Goal: Task Accomplishment & Management: Manage account settings

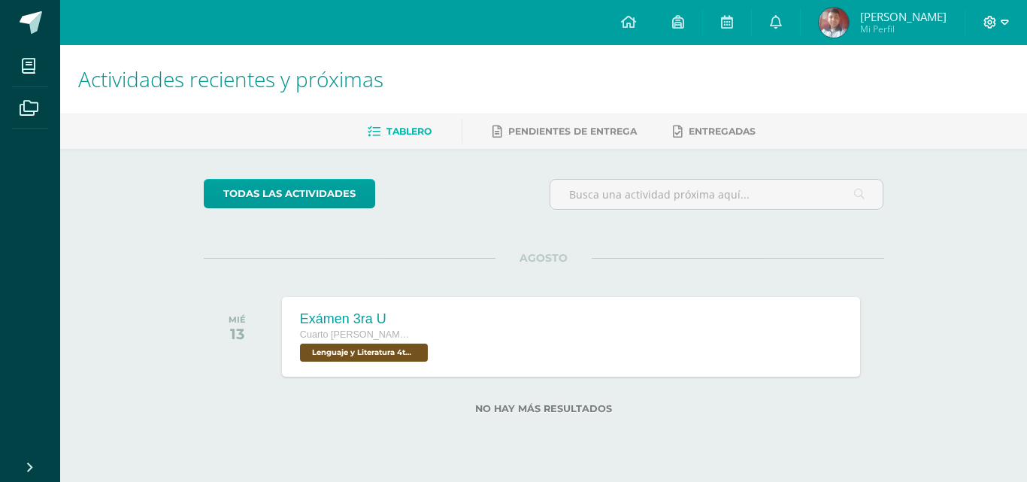
click at [1006, 24] on icon at bounding box center [1004, 23] width 8 height 14
click at [942, 106] on span "Cerrar sesión" at bounding box center [957, 102] width 68 height 14
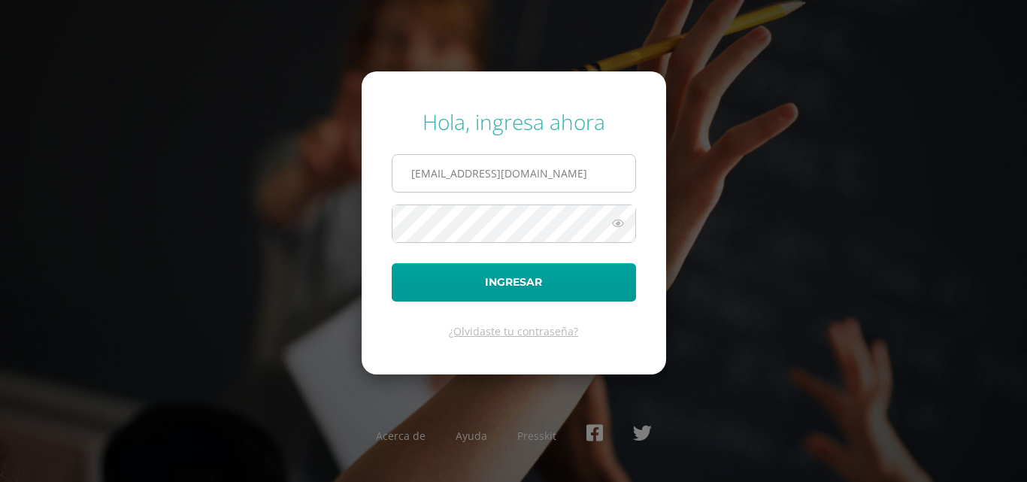
click at [461, 173] on input "COS00897@osoriosandoval.edu.gt" at bounding box center [513, 173] width 243 height 37
type input "oscardelaguila@osoriosandoval.edu.gt"
click at [618, 225] on icon at bounding box center [618, 223] width 20 height 18
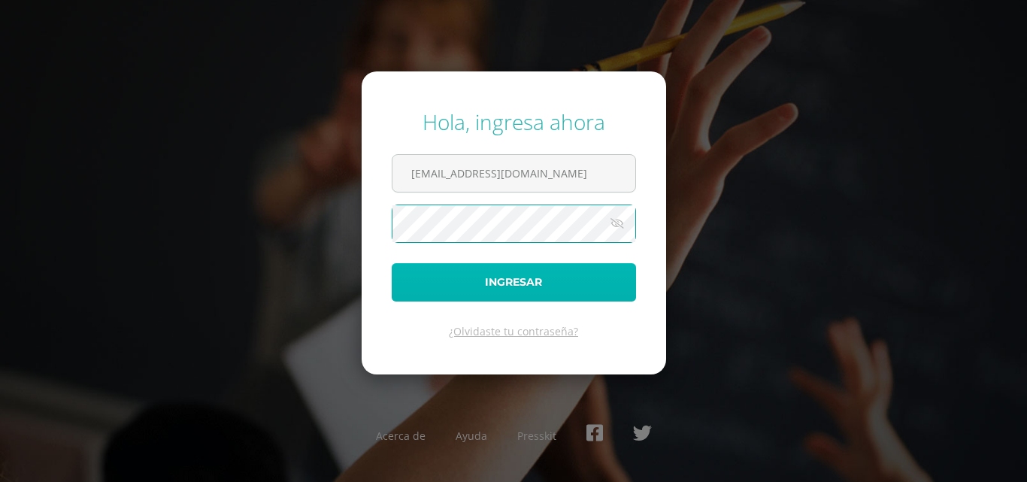
click at [542, 277] on button "Ingresar" at bounding box center [514, 282] width 244 height 38
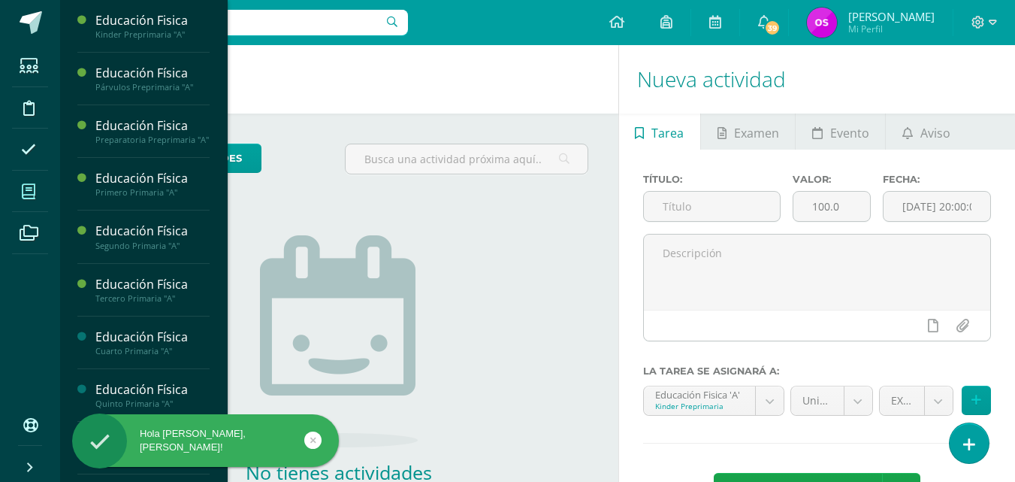
click at [30, 195] on icon at bounding box center [29, 191] width 14 height 15
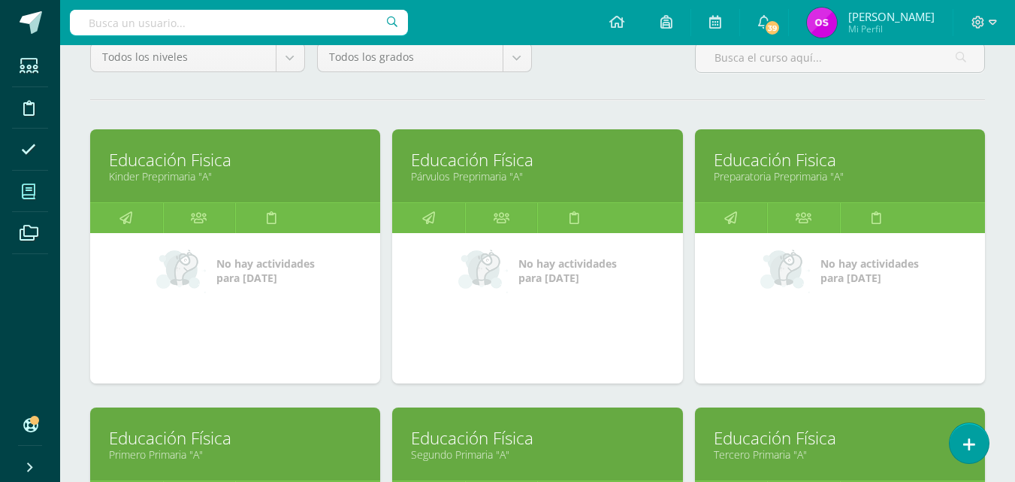
scroll to position [301, 0]
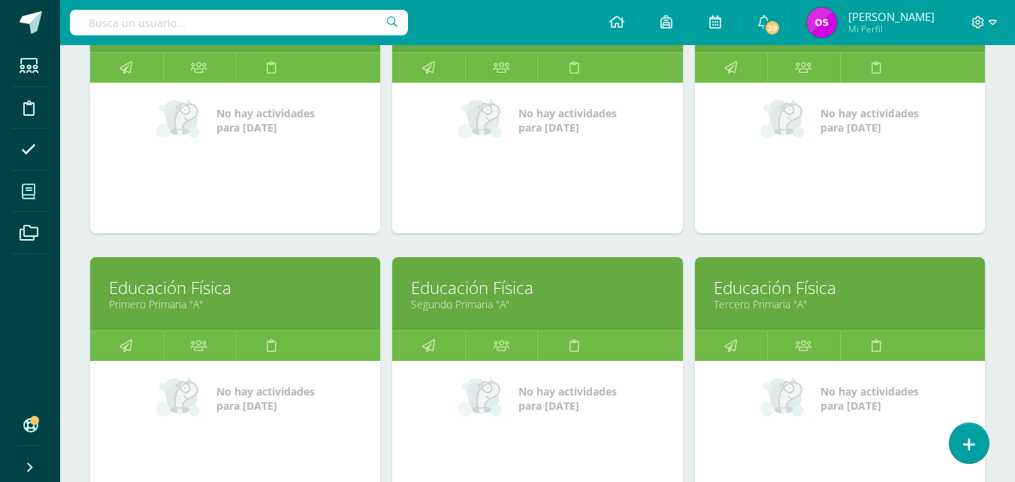
click at [147, 300] on link "Primero Primaria "A"" at bounding box center [235, 304] width 253 height 14
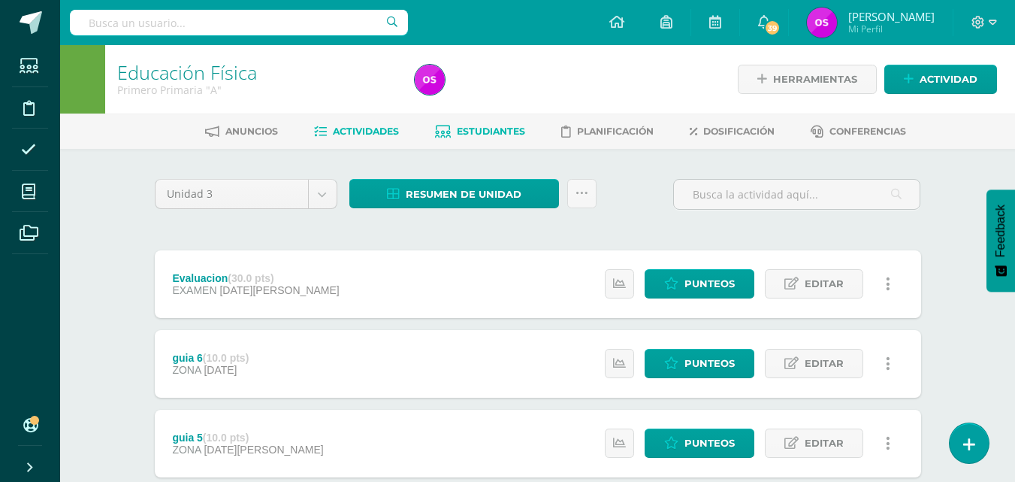
click at [489, 132] on span "Estudiantes" at bounding box center [491, 131] width 68 height 11
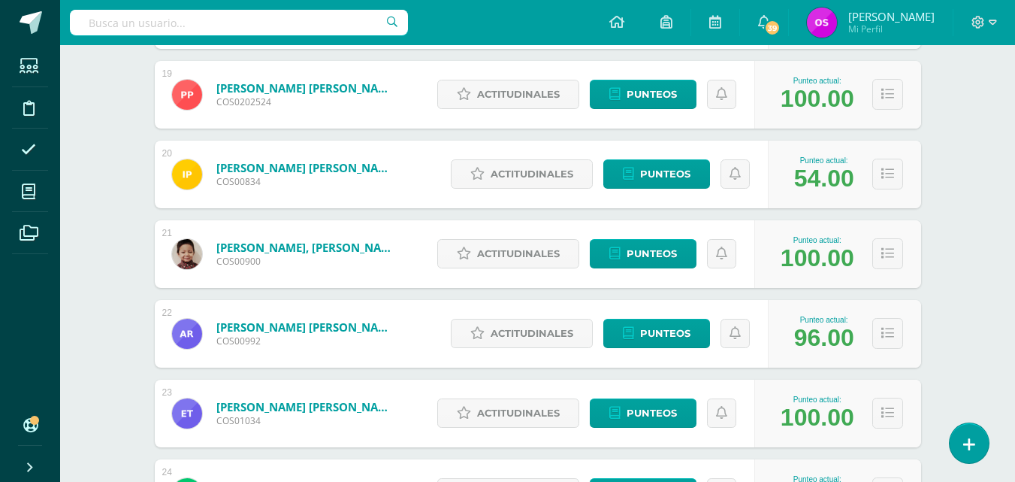
scroll to position [1702, 0]
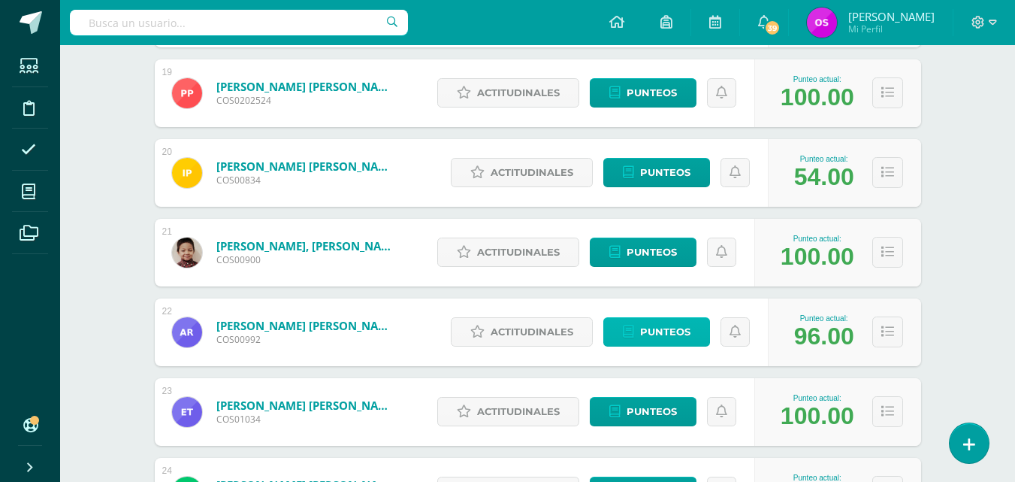
click at [652, 331] on span "Punteos" at bounding box center [665, 332] width 50 height 28
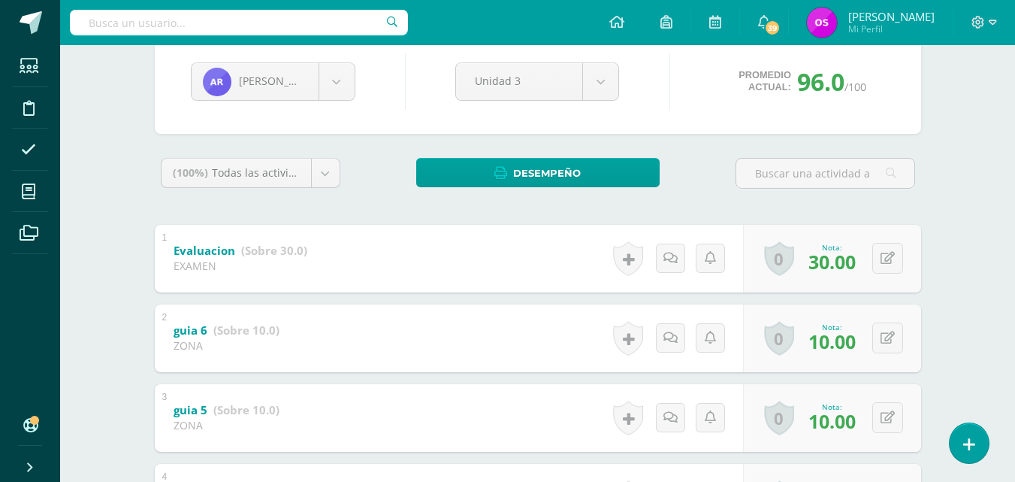
scroll to position [301, 0]
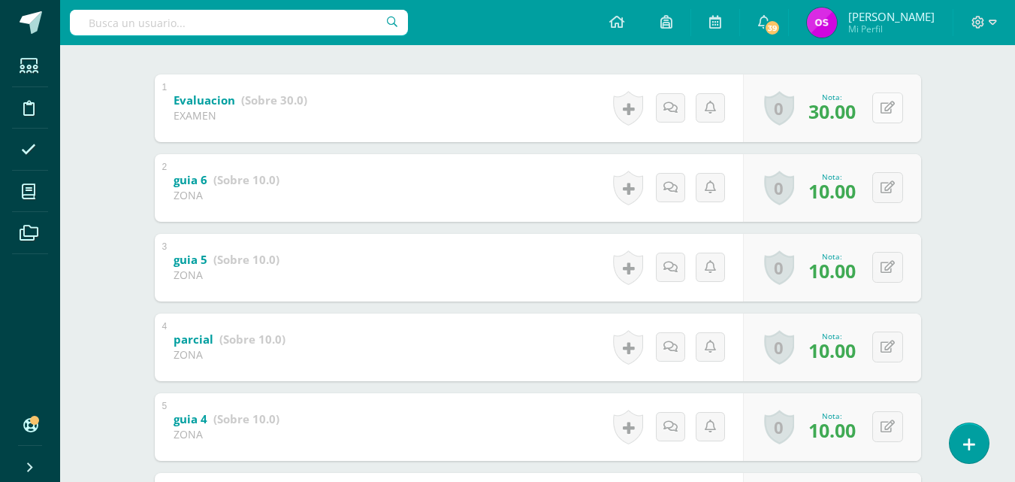
click at [879, 111] on div "0 Logros Logros obtenidos Aún no hay logros agregados Nota: 30.00" at bounding box center [832, 108] width 178 height 68
click at [896, 107] on icon at bounding box center [898, 107] width 15 height 13
type input "00"
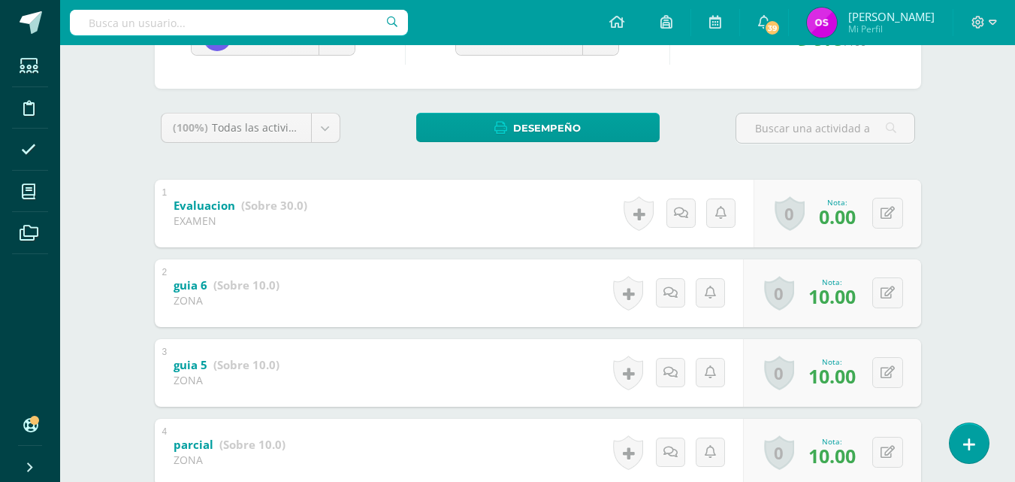
scroll to position [0, 0]
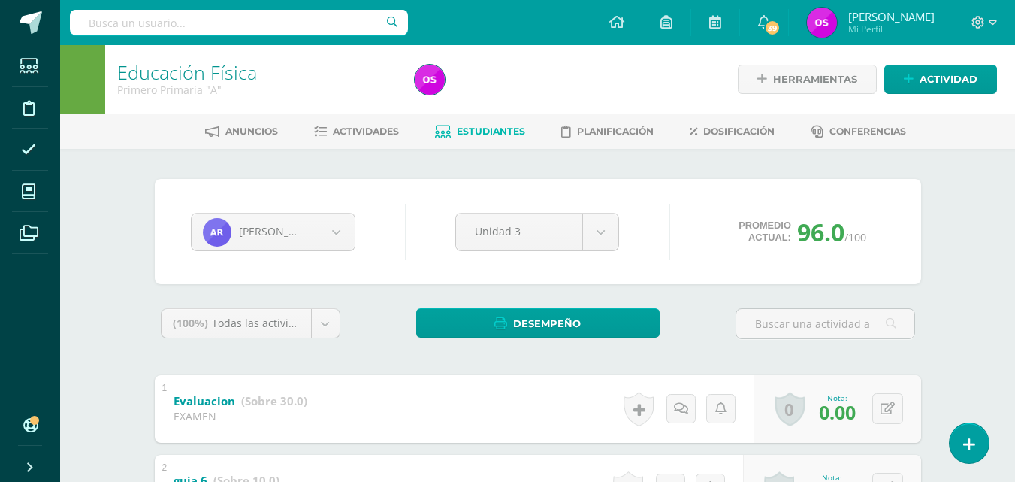
click at [474, 128] on span "Estudiantes" at bounding box center [491, 131] width 68 height 11
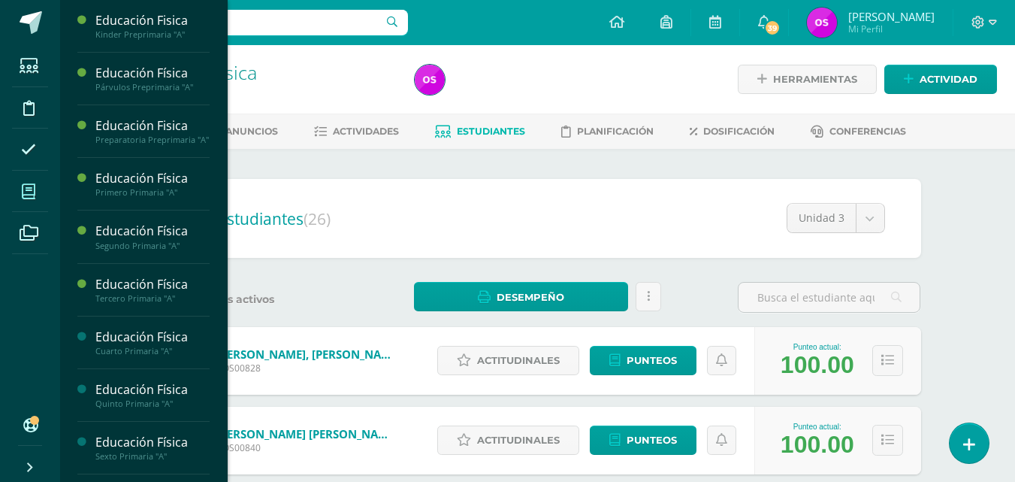
click at [27, 197] on icon at bounding box center [29, 191] width 14 height 15
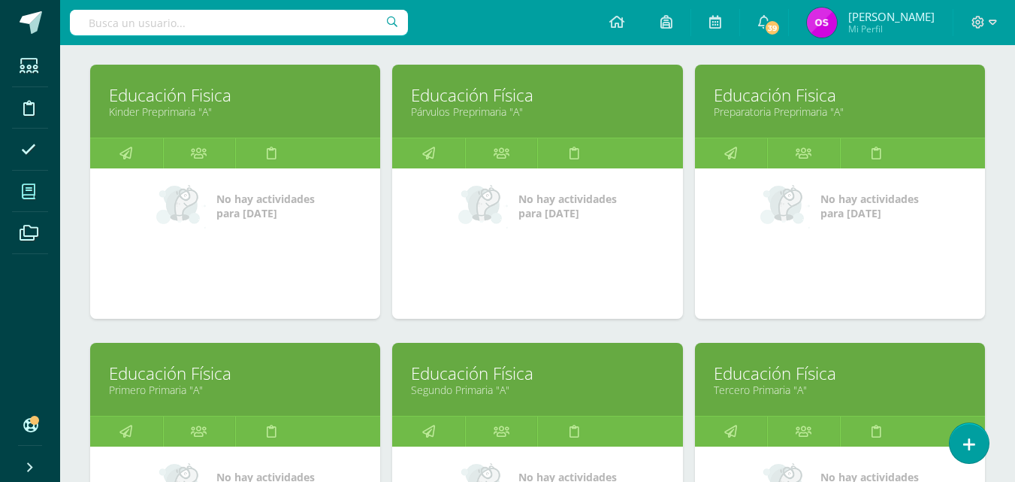
scroll to position [301, 0]
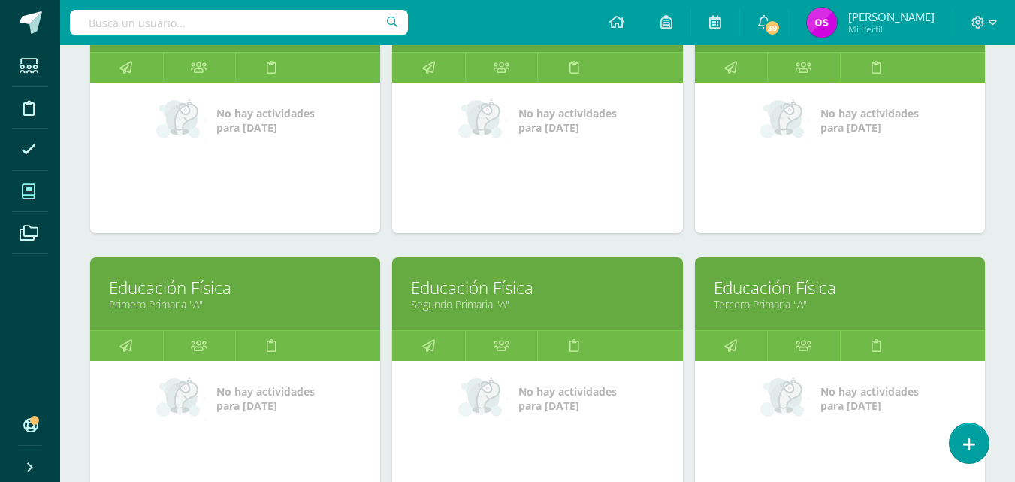
click at [454, 298] on link "Segundo Primaria "A"" at bounding box center [537, 304] width 253 height 14
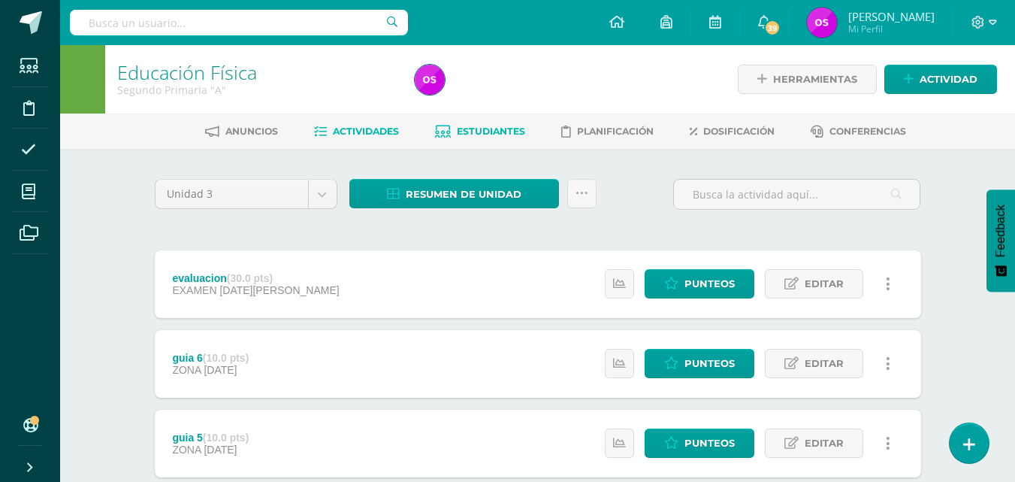
click at [481, 126] on span "Estudiantes" at bounding box center [491, 131] width 68 height 11
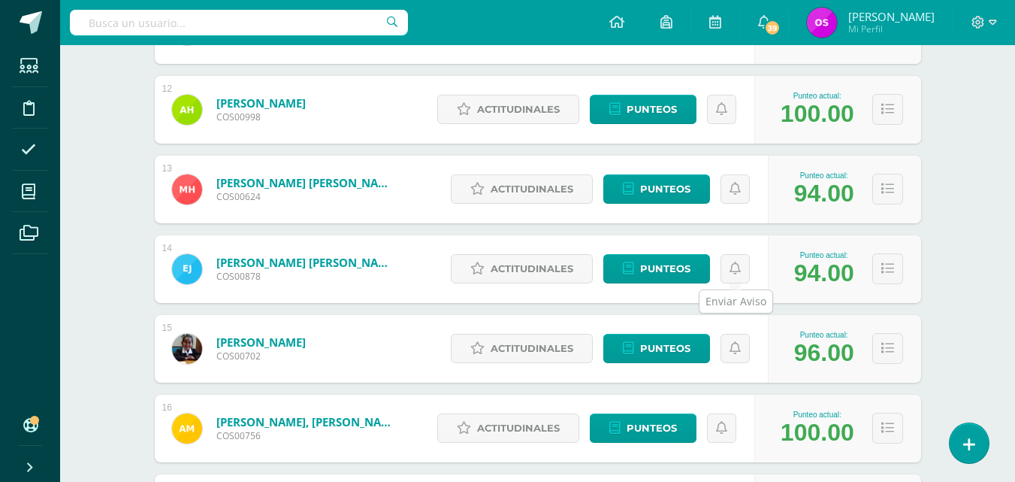
scroll to position [1203, 0]
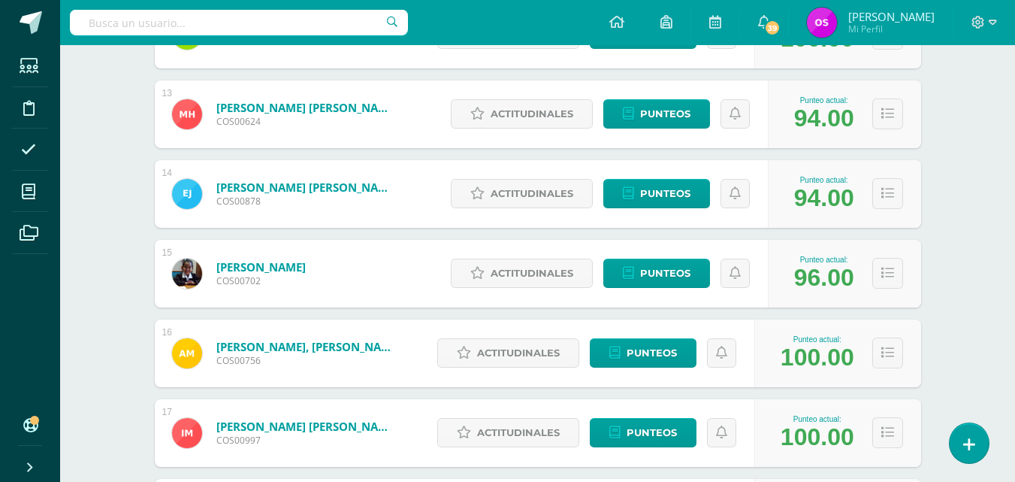
click at [180, 273] on img at bounding box center [187, 274] width 30 height 30
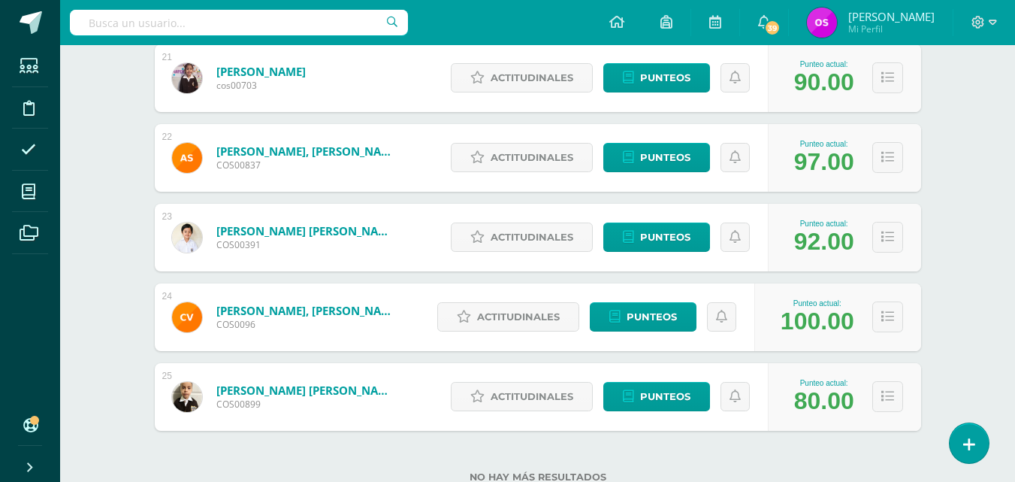
scroll to position [1850, 0]
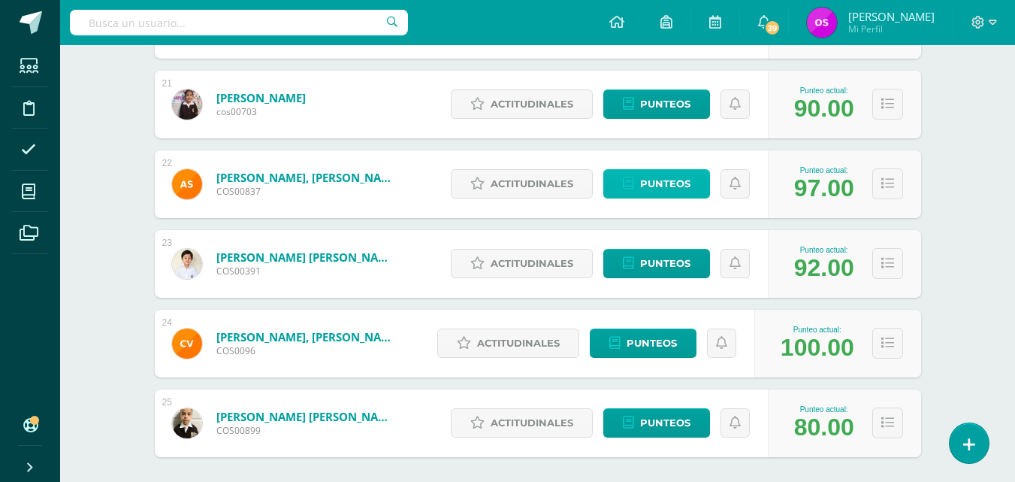
click at [661, 183] on span "Punteos" at bounding box center [665, 184] width 50 height 28
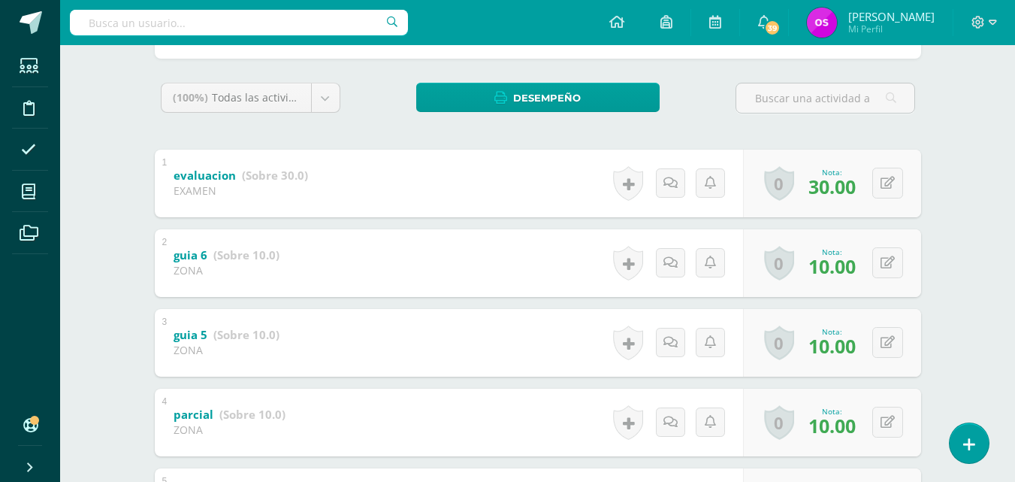
scroll to position [301, 0]
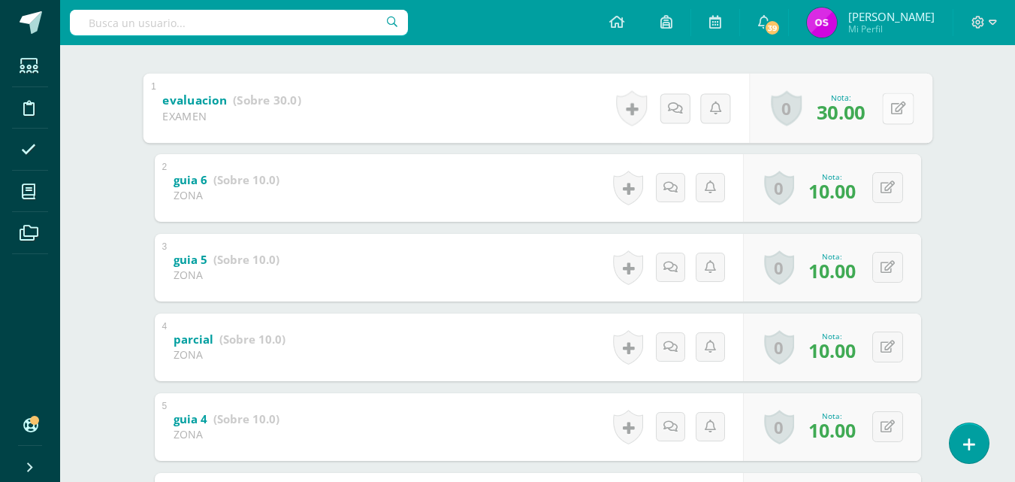
click at [884, 107] on button at bounding box center [898, 108] width 32 height 32
type input "20"
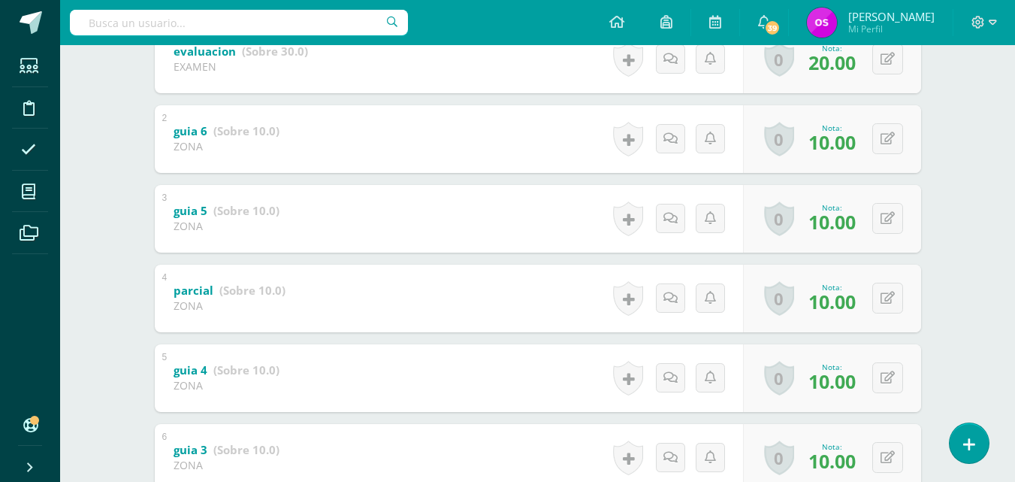
scroll to position [376, 0]
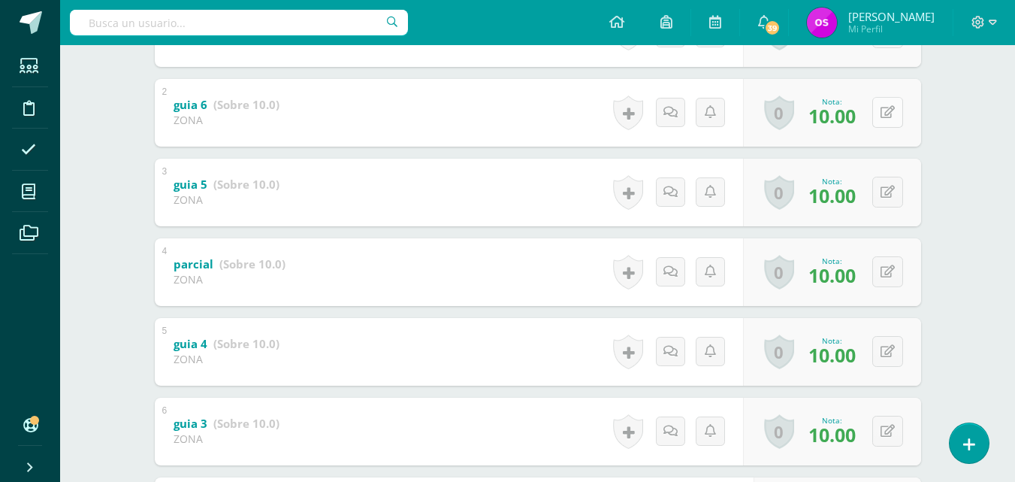
click at [888, 111] on icon at bounding box center [888, 112] width 14 height 13
type input "8"
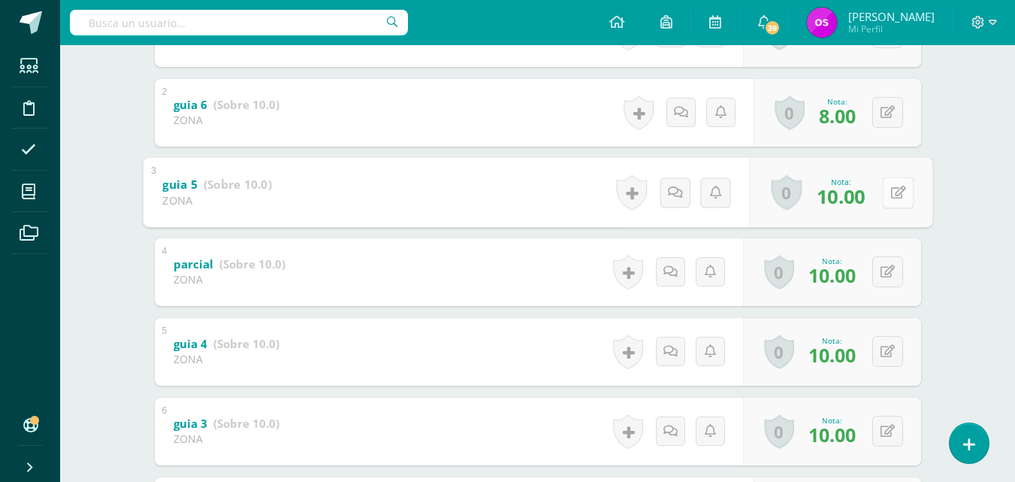
click at [887, 193] on button at bounding box center [898, 193] width 32 height 32
type input "8"
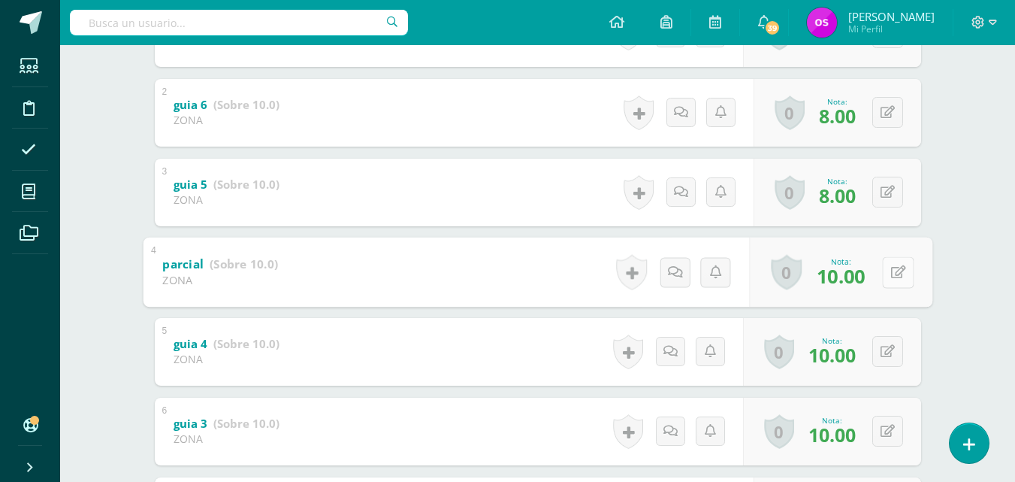
click at [881, 273] on div "0 Logros Logros obtenidos Aún no hay logros agregados Nota: 10.00" at bounding box center [840, 272] width 183 height 70
click at [896, 271] on icon at bounding box center [898, 271] width 15 height 13
type input "8"
click at [884, 355] on button at bounding box center [888, 351] width 31 height 31
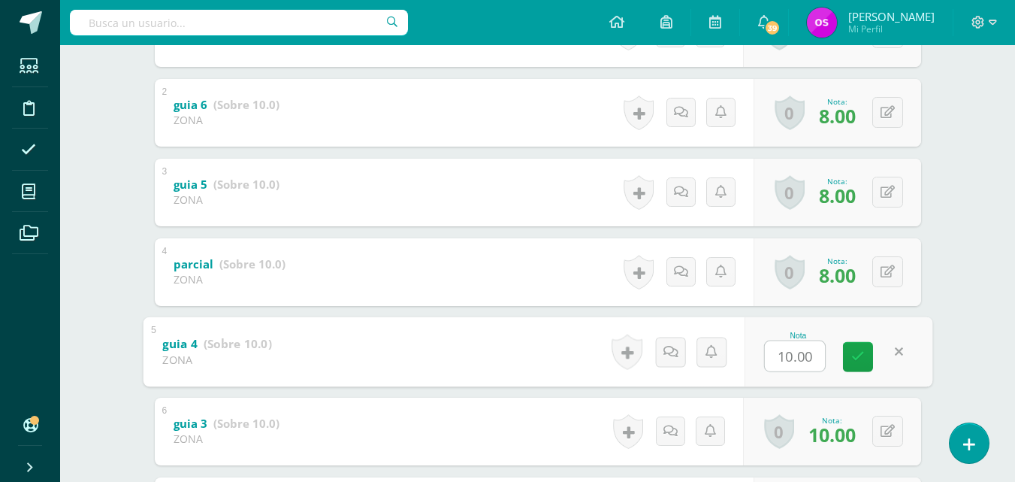
type input "8"
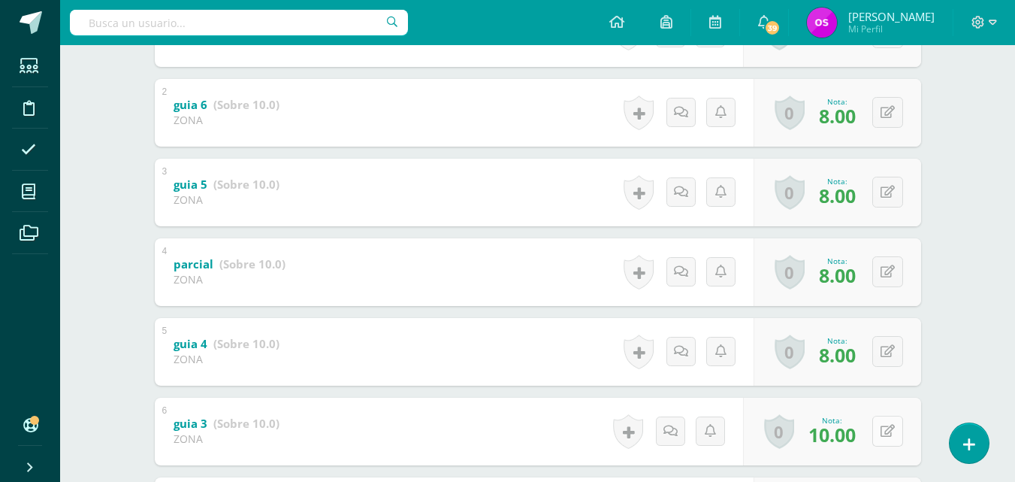
click at [887, 428] on button at bounding box center [888, 431] width 31 height 31
type input "8"
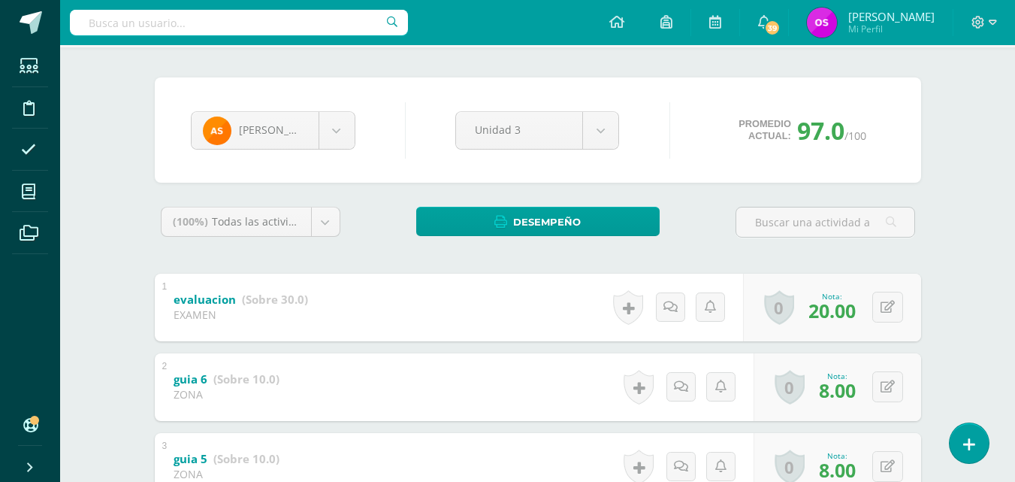
scroll to position [17, 0]
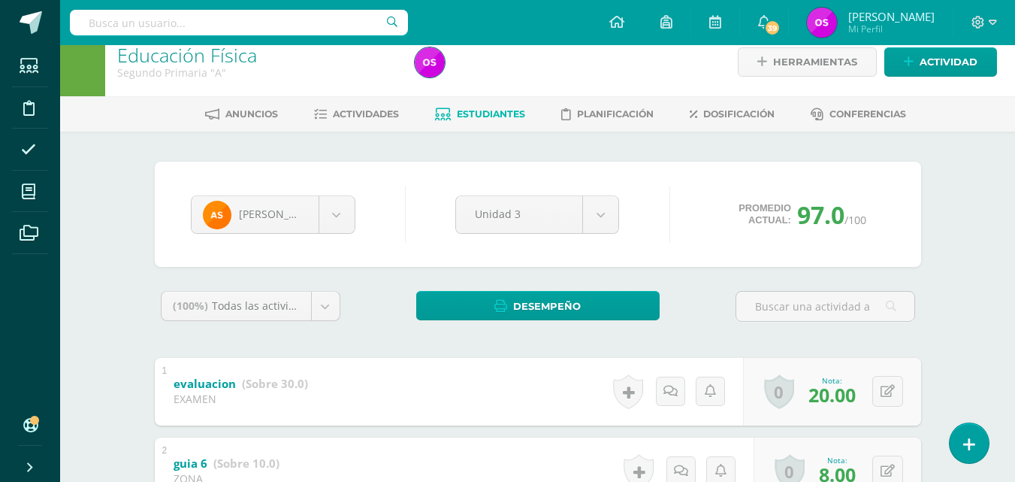
click at [474, 113] on span "Estudiantes" at bounding box center [491, 113] width 68 height 11
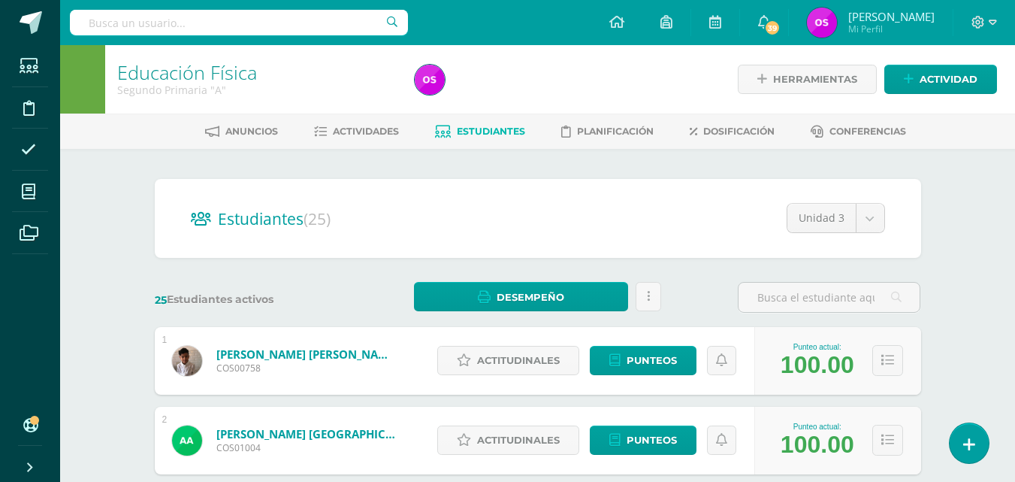
click at [474, 128] on span "Estudiantes" at bounding box center [491, 131] width 68 height 11
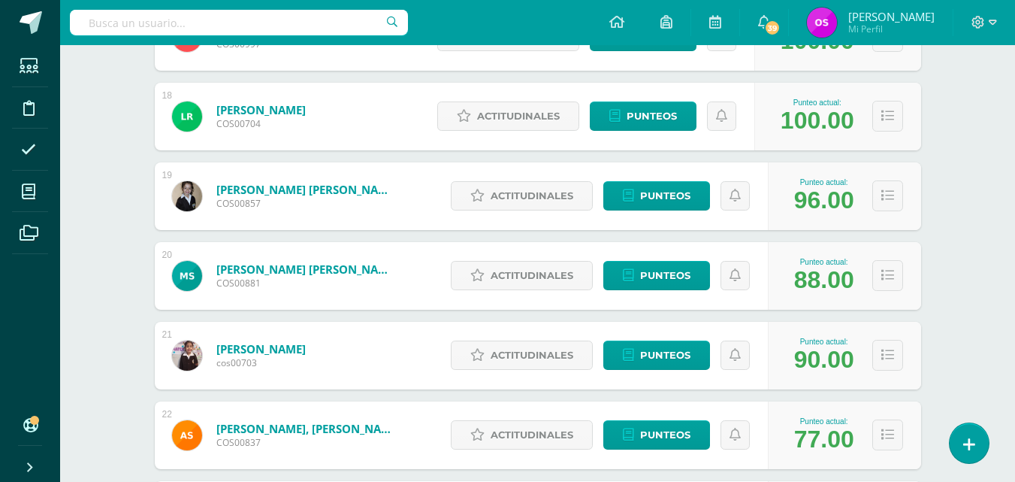
scroll to position [1672, 0]
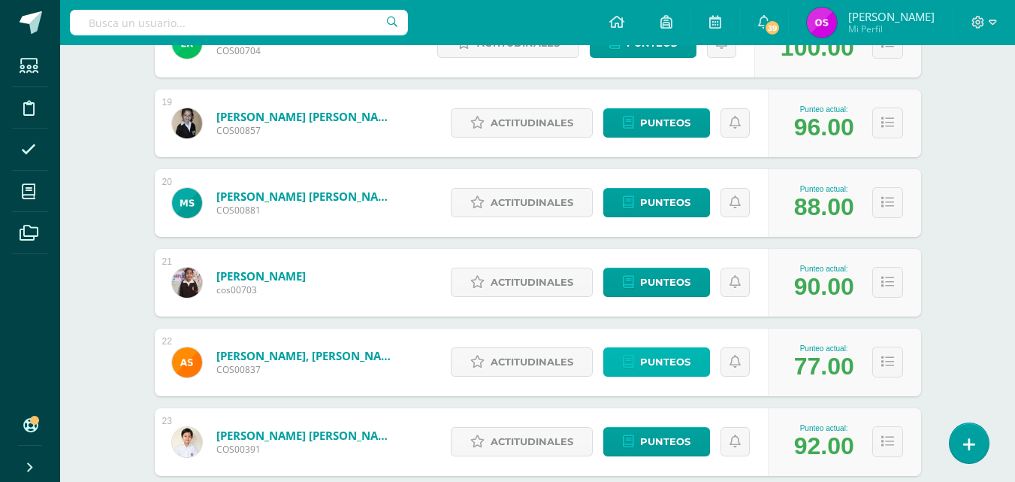
click at [672, 362] on span "Punteos" at bounding box center [665, 362] width 50 height 28
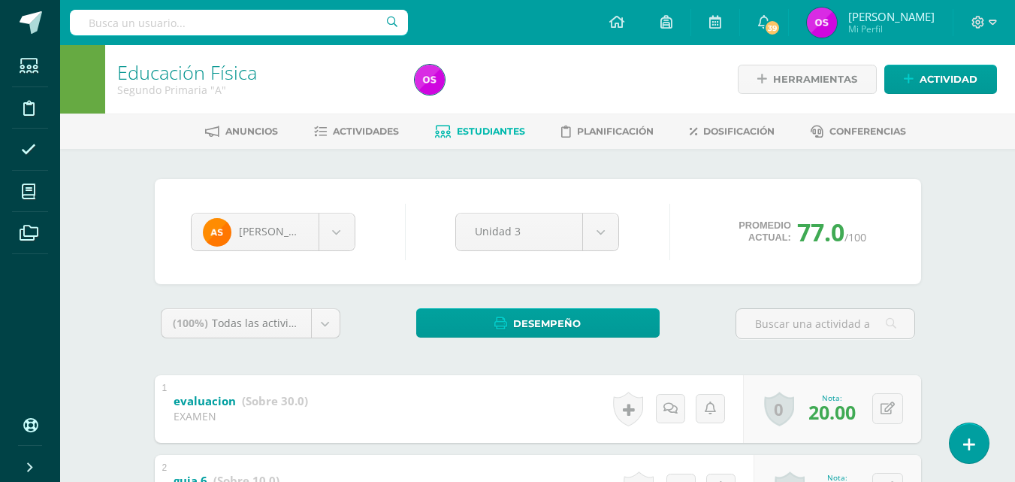
click at [177, 74] on link "Educación Física" at bounding box center [187, 72] width 140 height 26
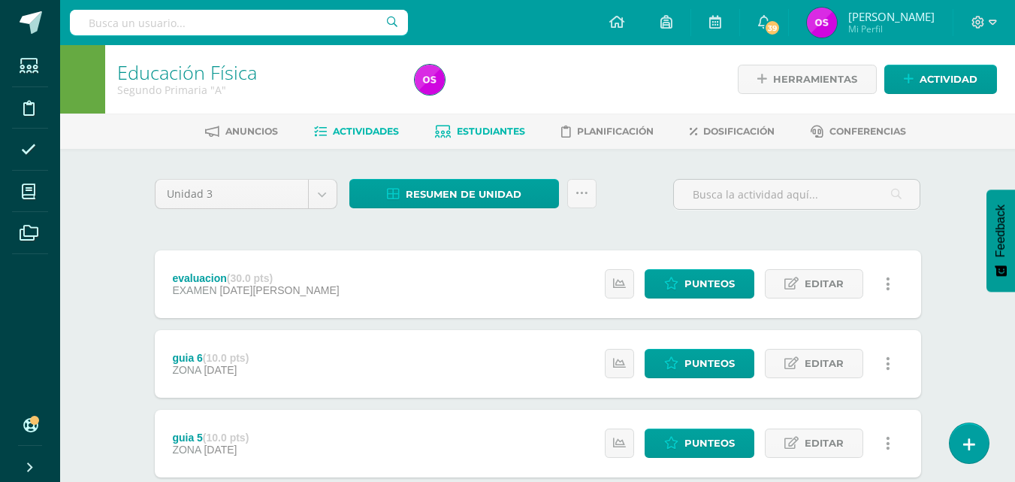
click at [478, 130] on span "Estudiantes" at bounding box center [491, 131] width 68 height 11
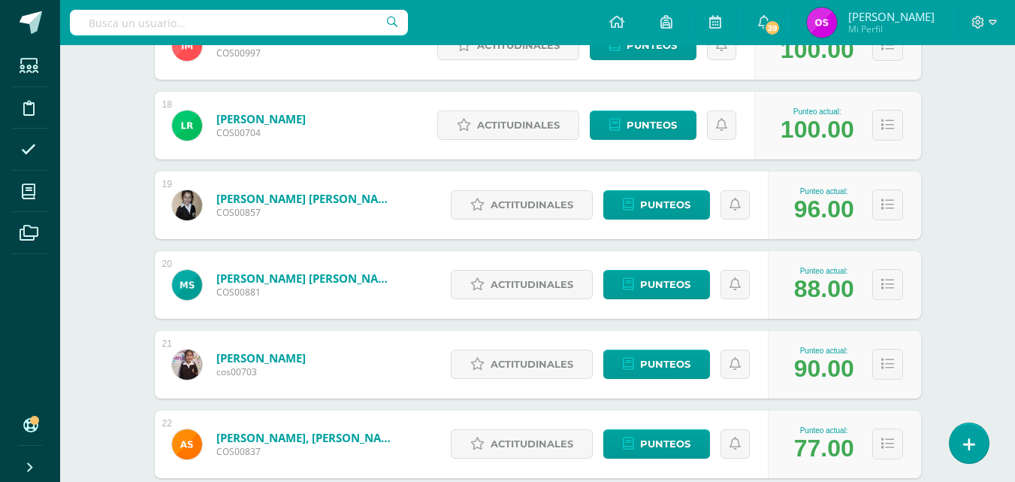
scroll to position [1747, 0]
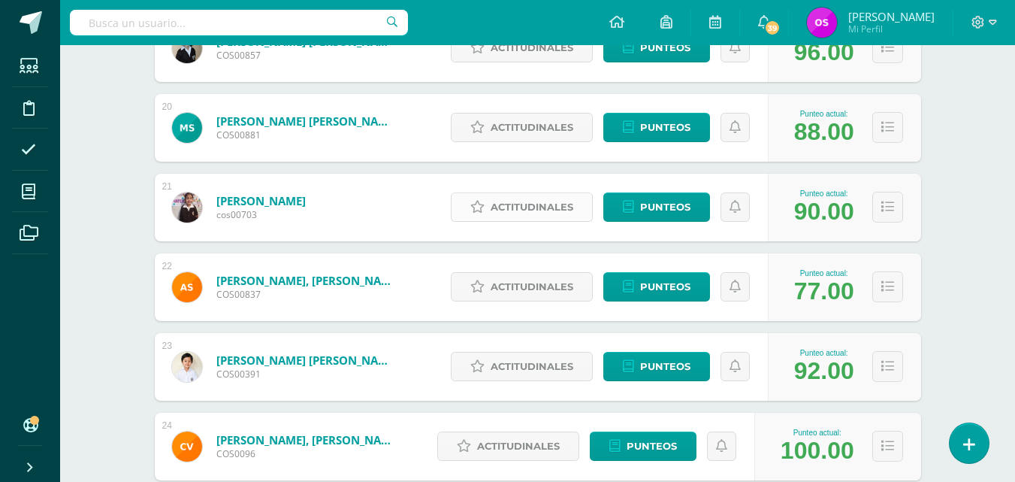
drag, startPoint x: 519, startPoint y: 228, endPoint x: 531, endPoint y: 226, distance: 12.9
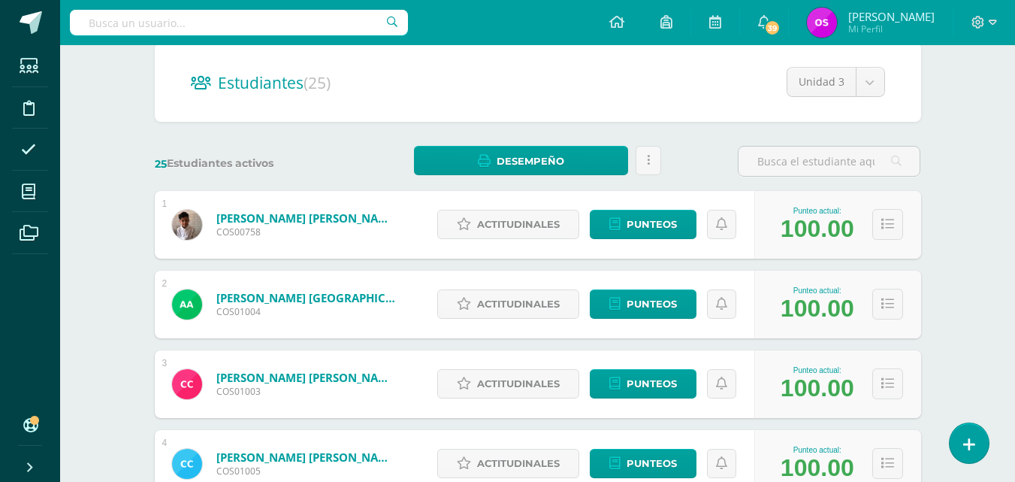
scroll to position [0, 0]
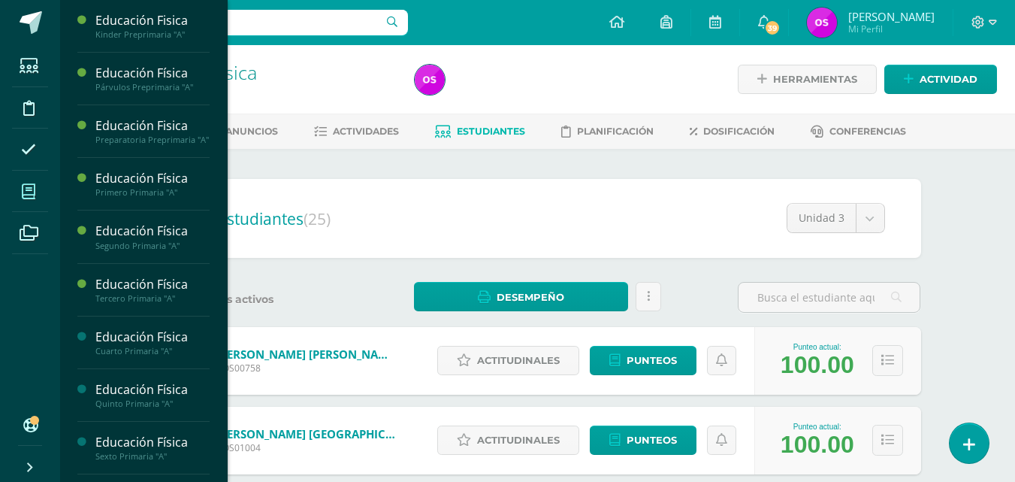
click at [34, 193] on icon at bounding box center [29, 191] width 14 height 15
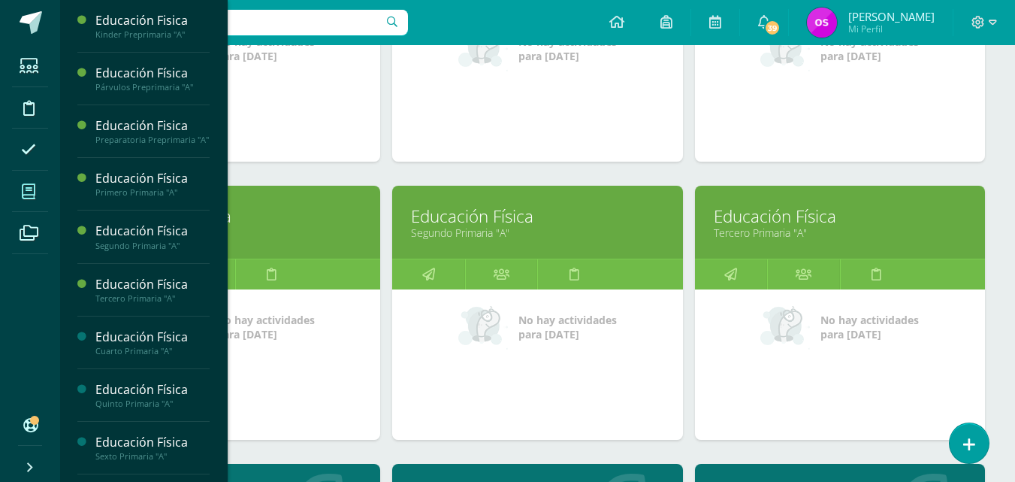
scroll to position [376, 0]
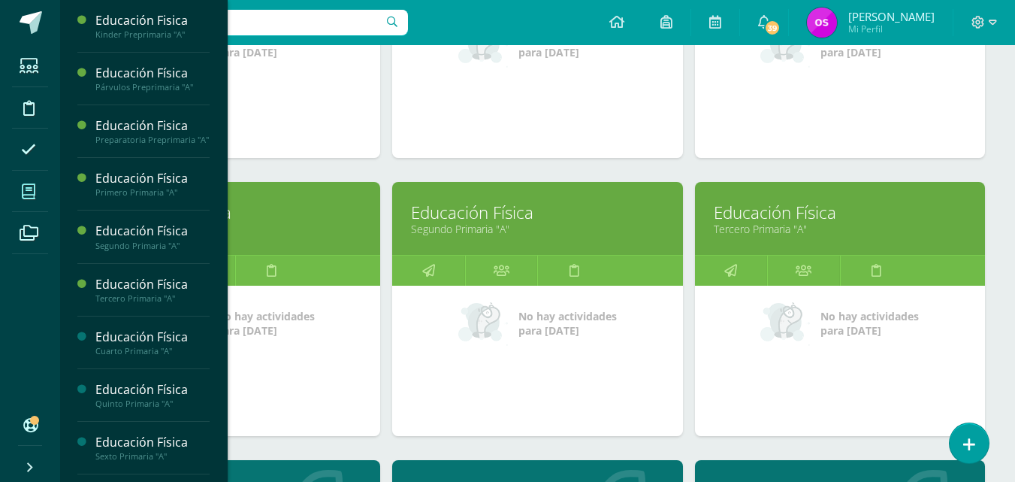
click at [771, 217] on link "Educación Física" at bounding box center [840, 212] width 253 height 23
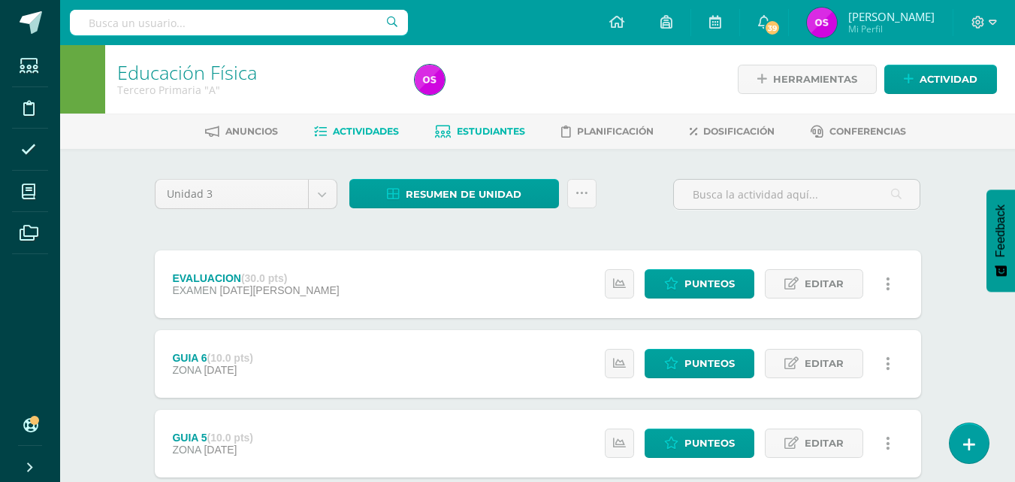
click at [480, 131] on span "Estudiantes" at bounding box center [491, 131] width 68 height 11
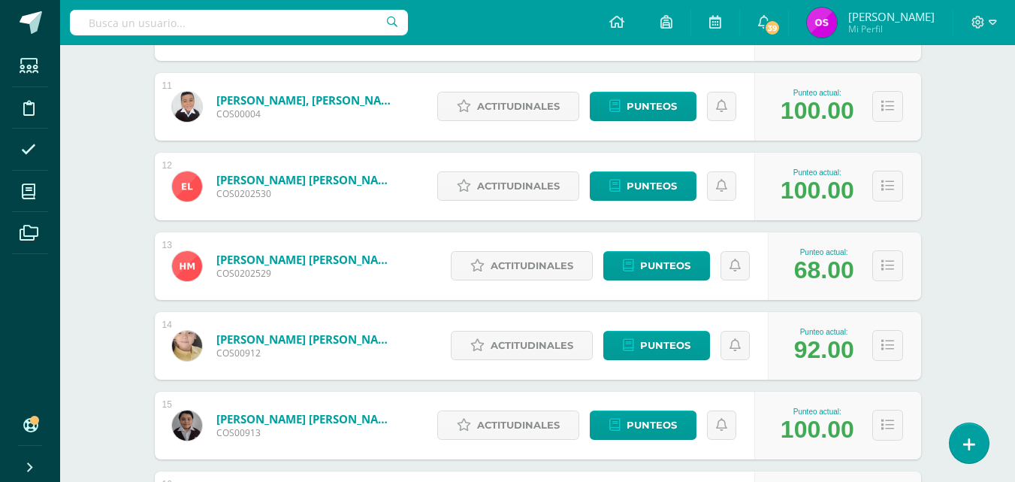
scroll to position [1100, 0]
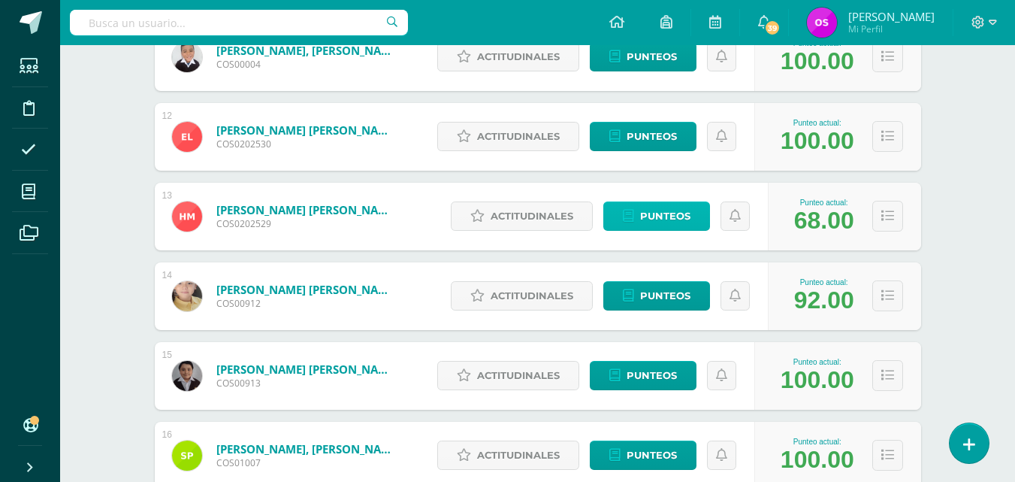
click at [658, 218] on span "Punteos" at bounding box center [665, 216] width 50 height 28
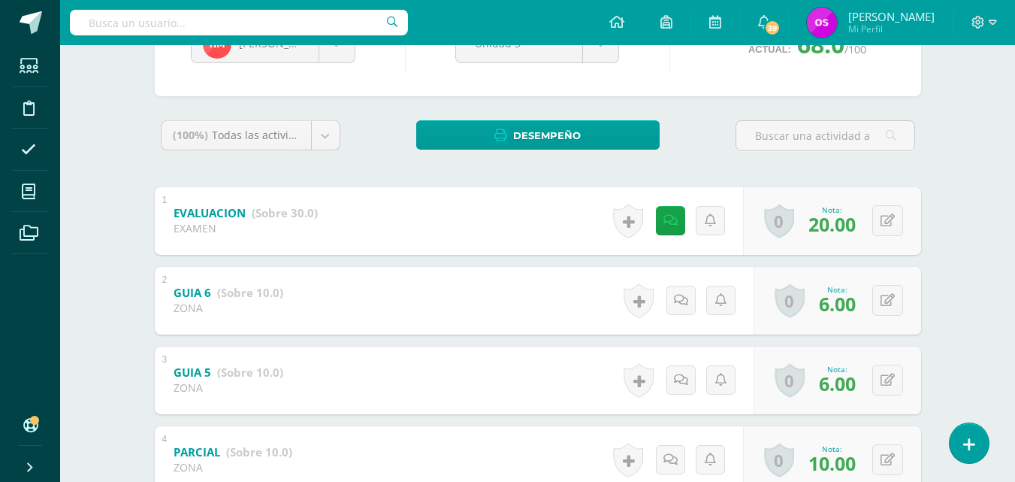
scroll to position [207, 0]
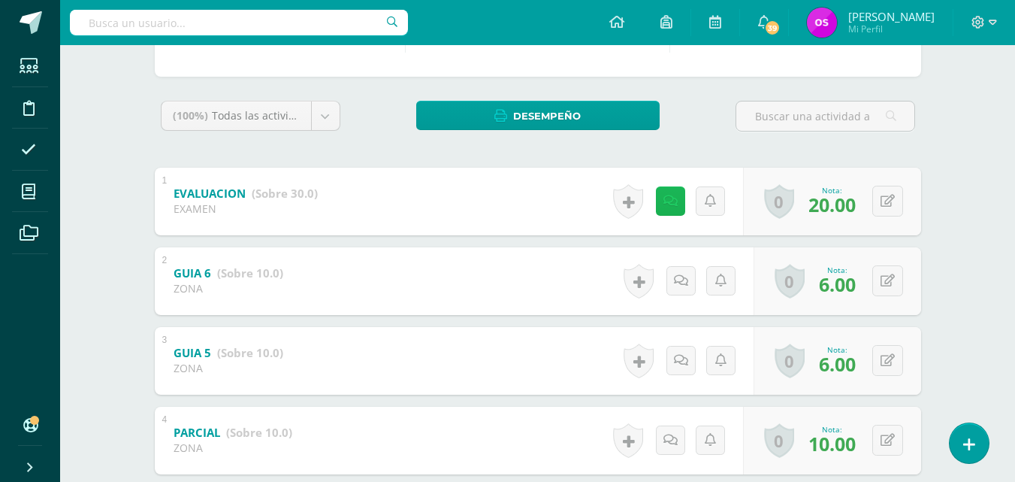
click at [666, 201] on icon at bounding box center [671, 201] width 14 height 13
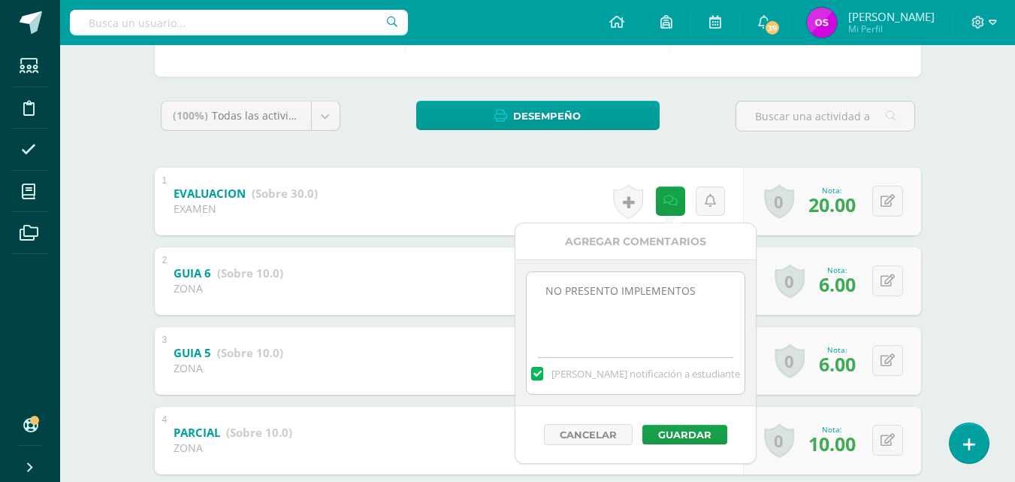
click at [708, 147] on div "(100%) Todas las actividades de esta unidad Todas las actividades de esta unida…" at bounding box center [538, 482] width 767 height 762
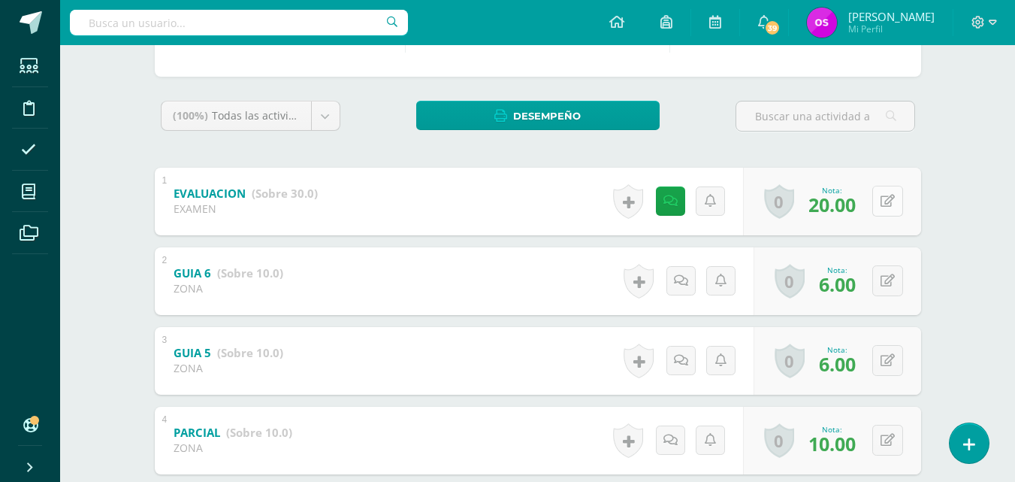
click at [885, 198] on button at bounding box center [888, 201] width 31 height 31
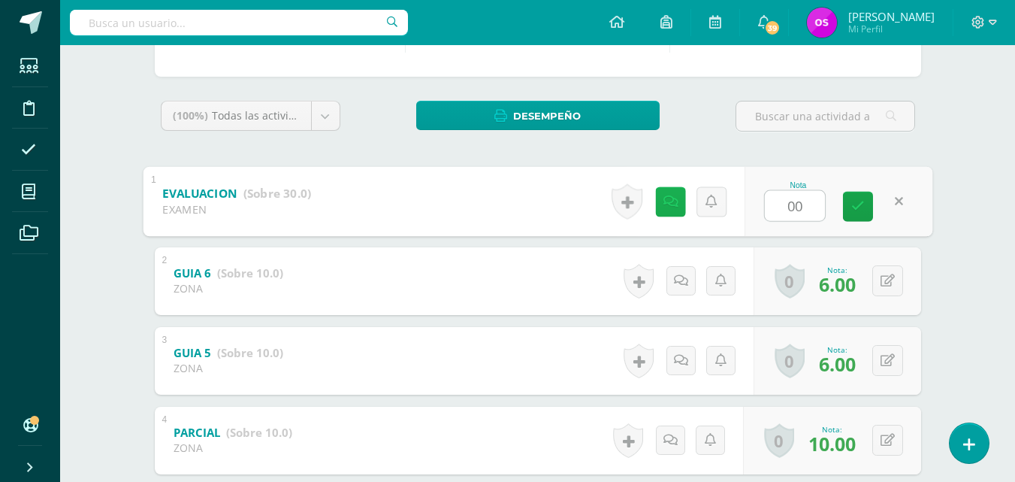
type input "00"
click at [673, 201] on icon at bounding box center [670, 201] width 15 height 13
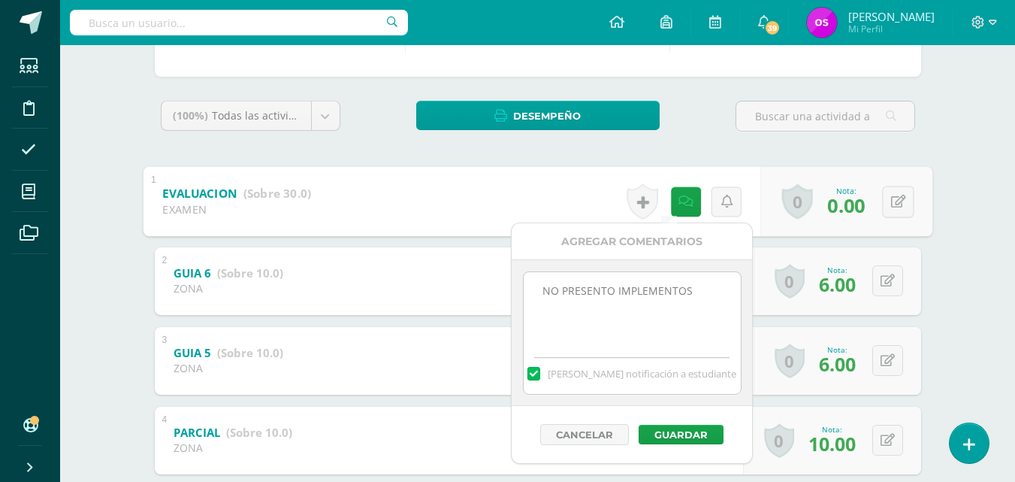
click at [688, 298] on textarea "NO PRESENTO IMPLEMENTOS" at bounding box center [632, 309] width 217 height 75
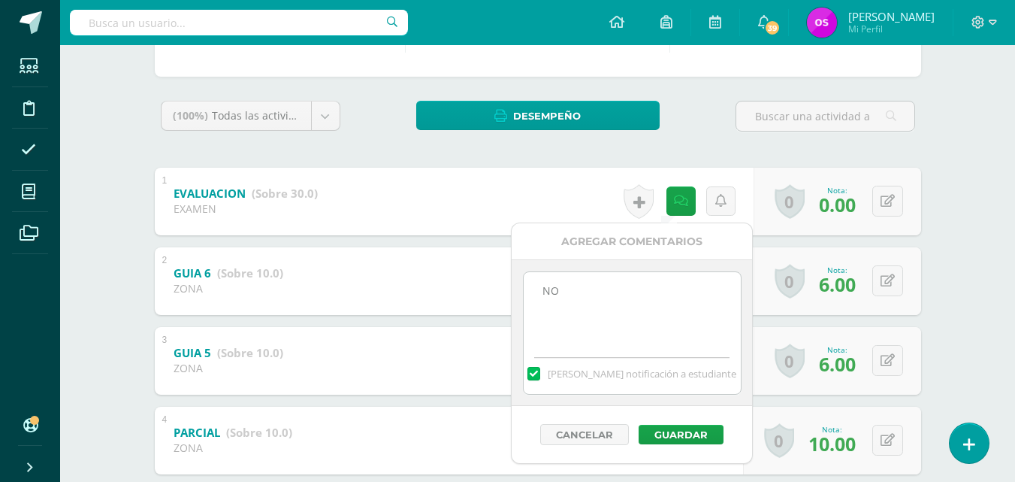
type textarea "N"
click at [683, 431] on button "Guardar" at bounding box center [681, 435] width 85 height 20
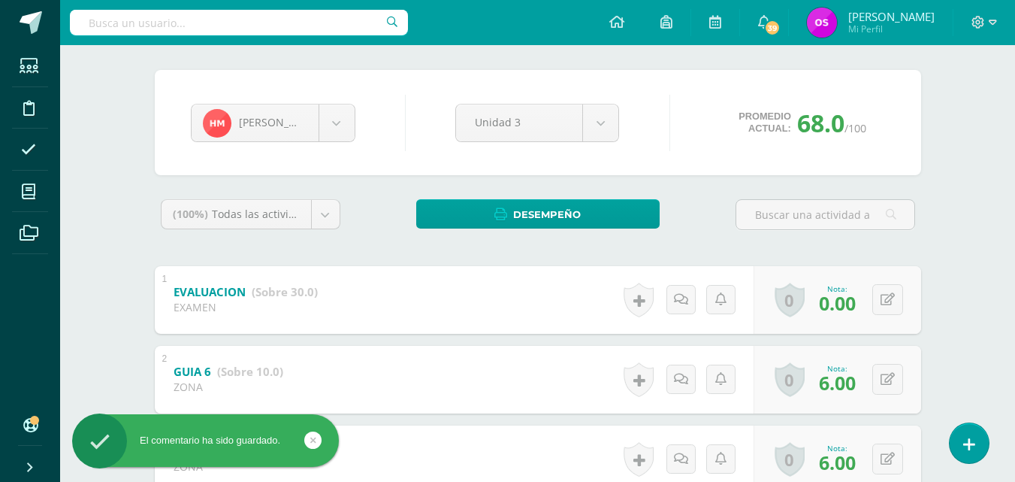
scroll to position [0, 0]
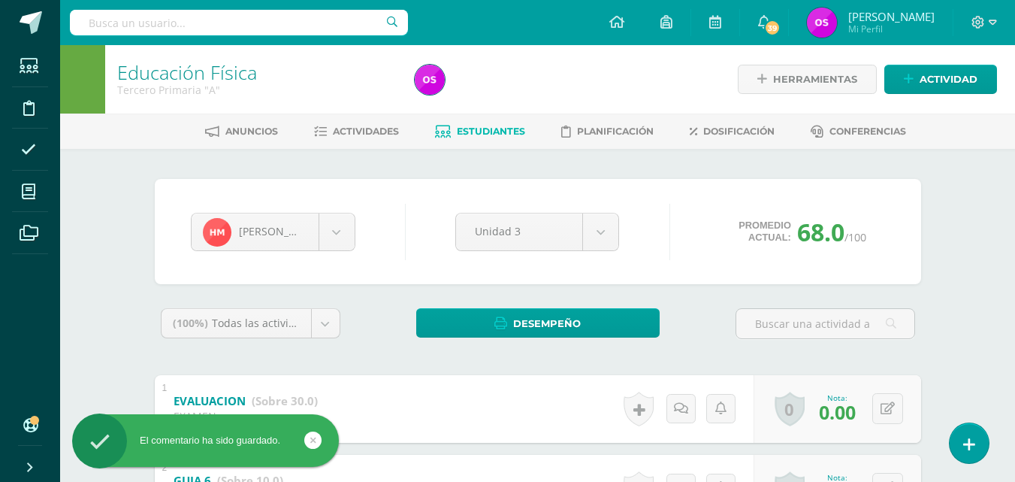
click at [497, 135] on span "Estudiantes" at bounding box center [491, 131] width 68 height 11
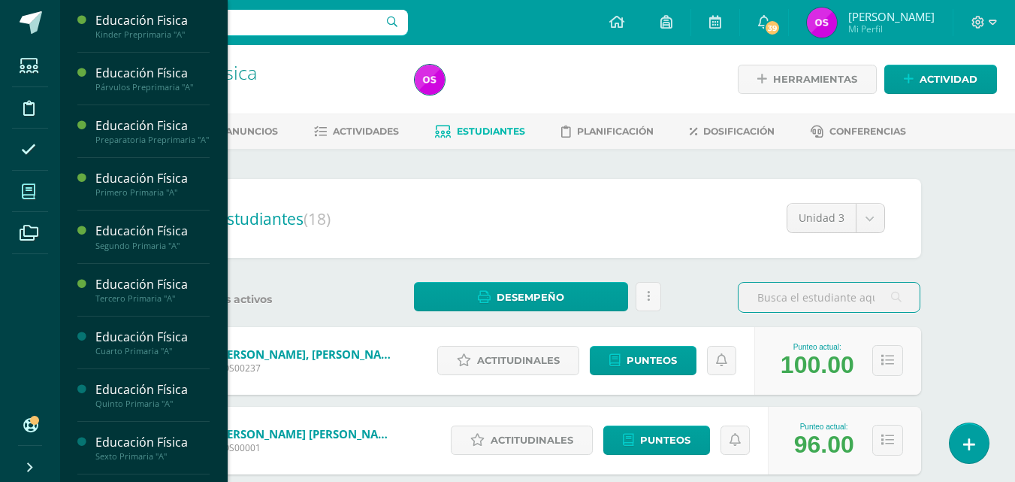
click at [29, 193] on icon at bounding box center [29, 191] width 14 height 15
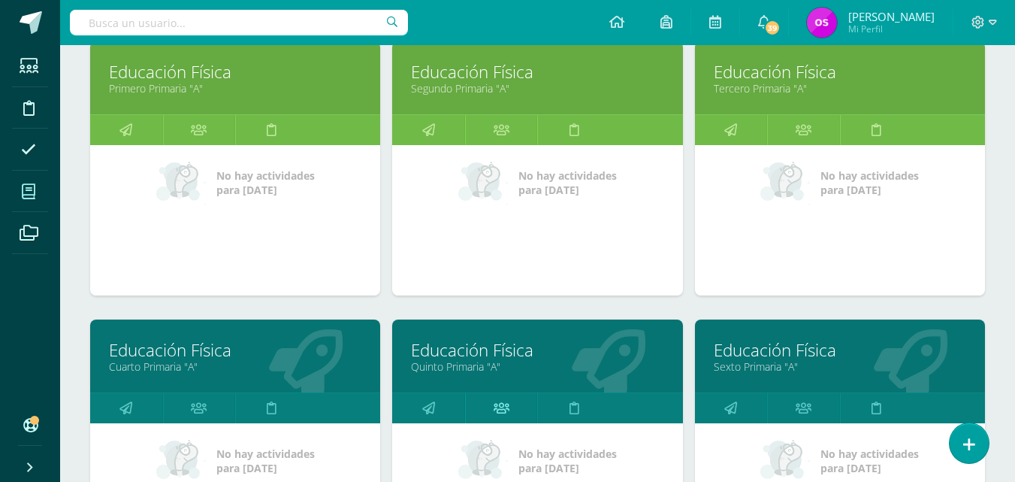
scroll to position [601, 0]
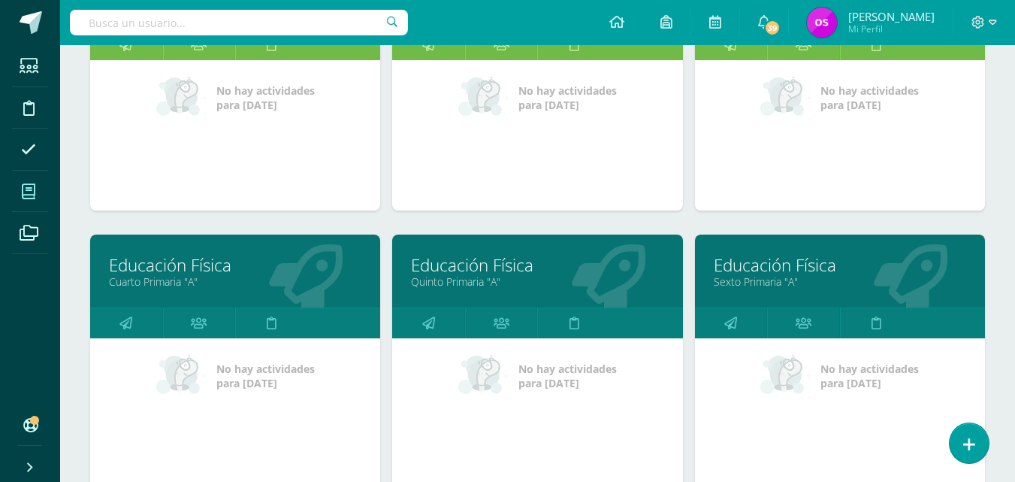
click at [136, 274] on link "Cuarto Primaria "A"" at bounding box center [235, 281] width 253 height 14
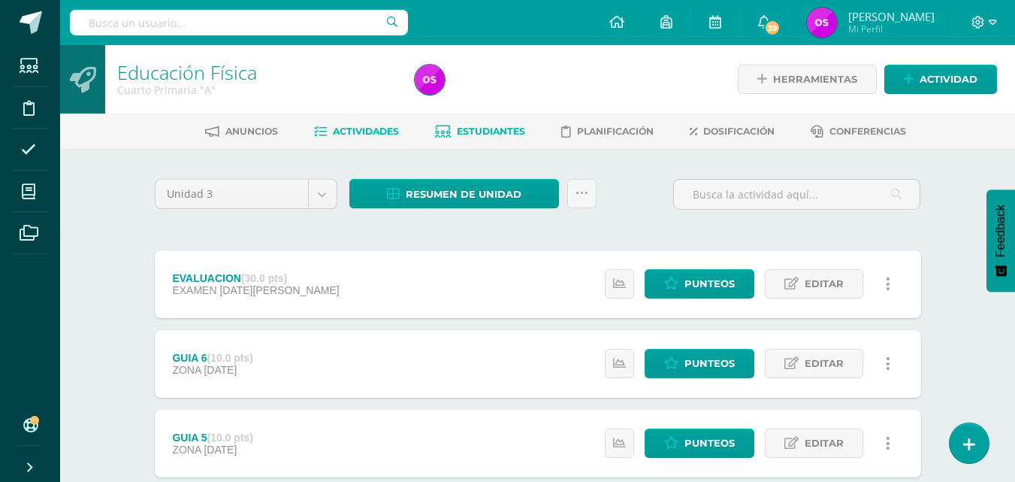
click at [489, 132] on span "Estudiantes" at bounding box center [491, 131] width 68 height 11
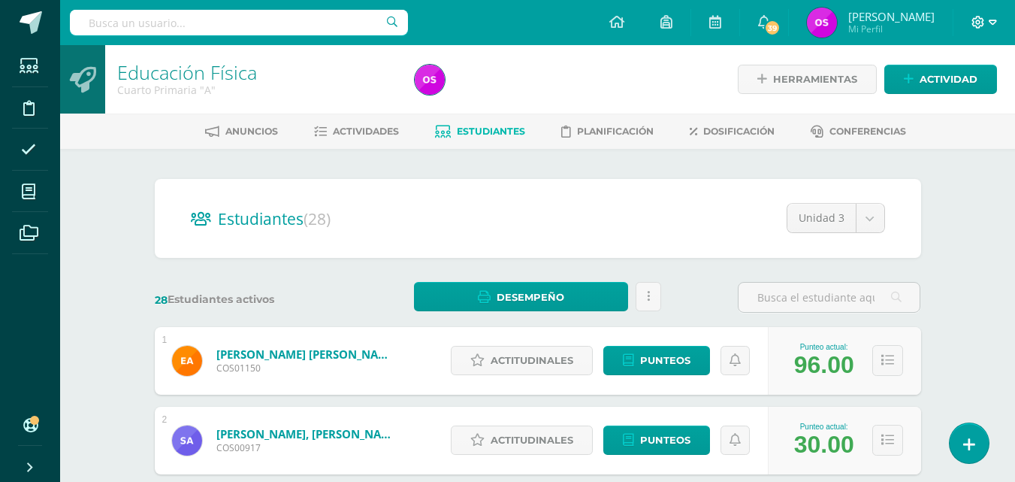
click at [996, 21] on icon at bounding box center [993, 22] width 8 height 5
click at [942, 105] on span "Cerrar sesión" at bounding box center [946, 102] width 68 height 14
